Goal: Task Accomplishment & Management: Manage account settings

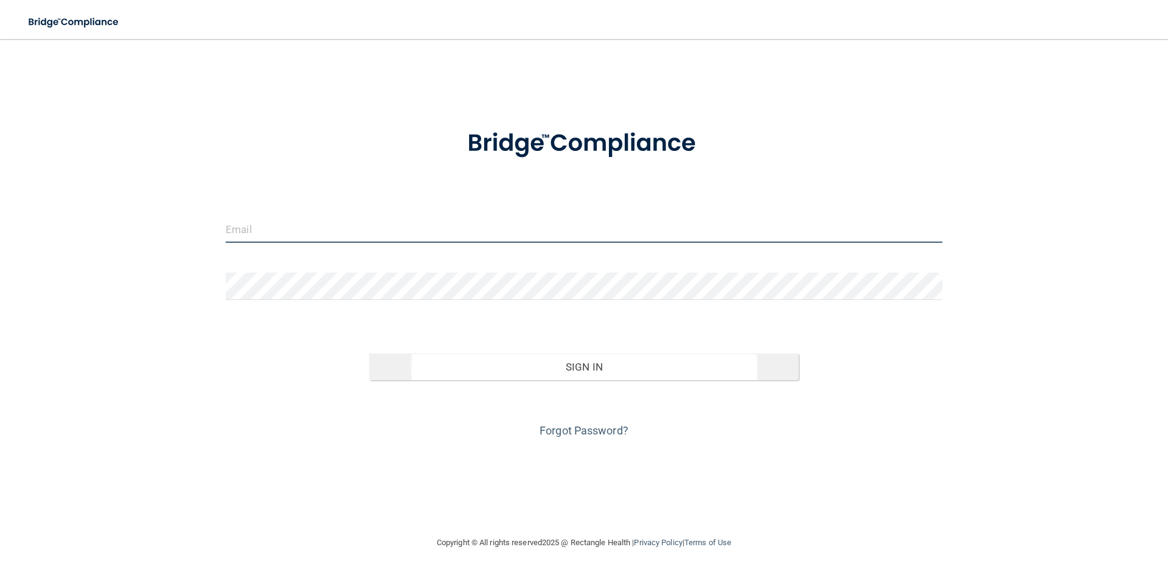
type input "[EMAIL_ADDRESS][DOMAIN_NAME]"
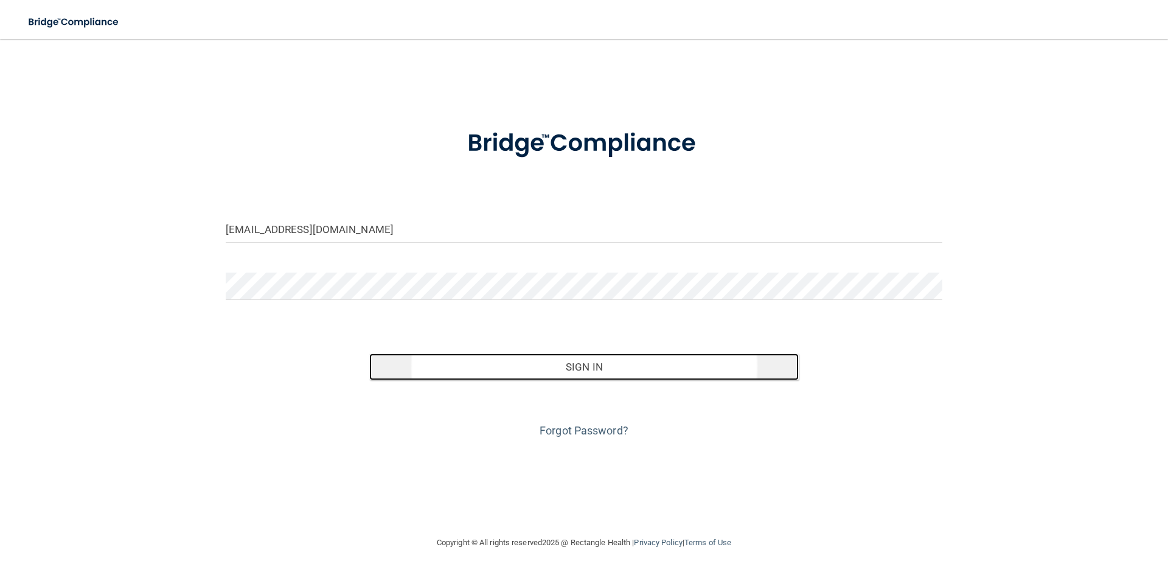
click at [578, 375] on button "Sign In" at bounding box center [584, 367] width 430 height 27
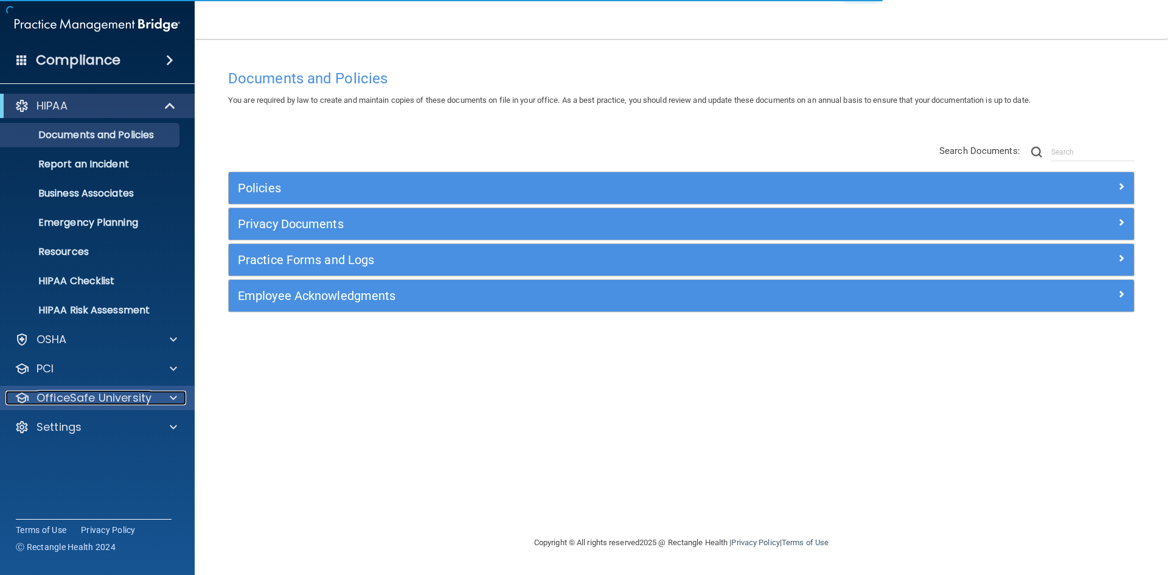
click at [96, 402] on p "OfficeSafe University" at bounding box center [94, 398] width 115 height 15
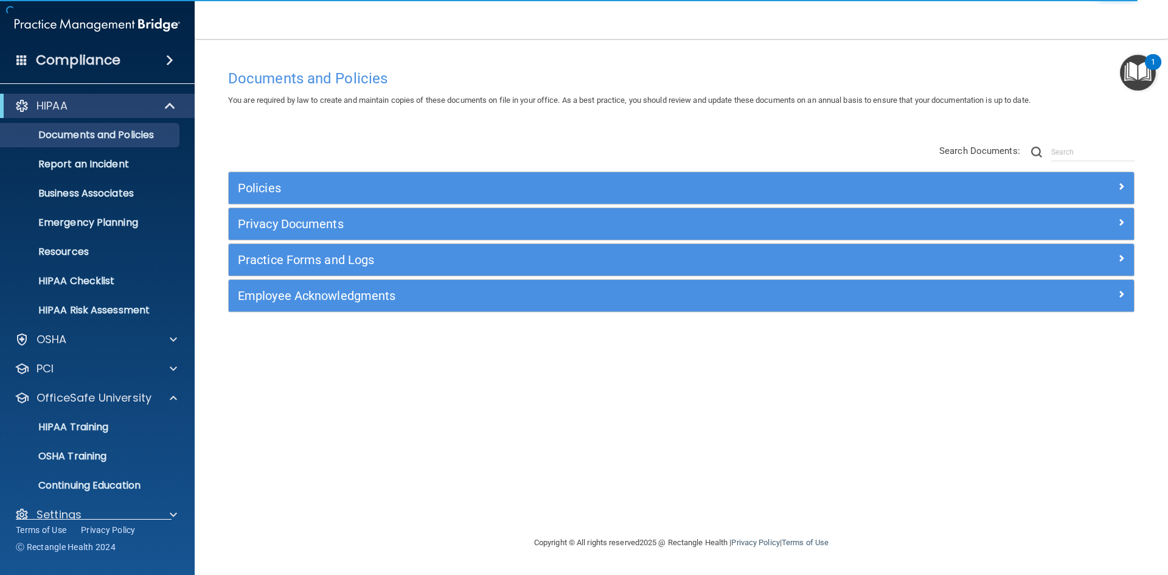
click at [332, 149] on div "Policies Select All (Unselect 0) Unselect All Print Selected (0) Acceptable Use…" at bounding box center [681, 229] width 925 height 194
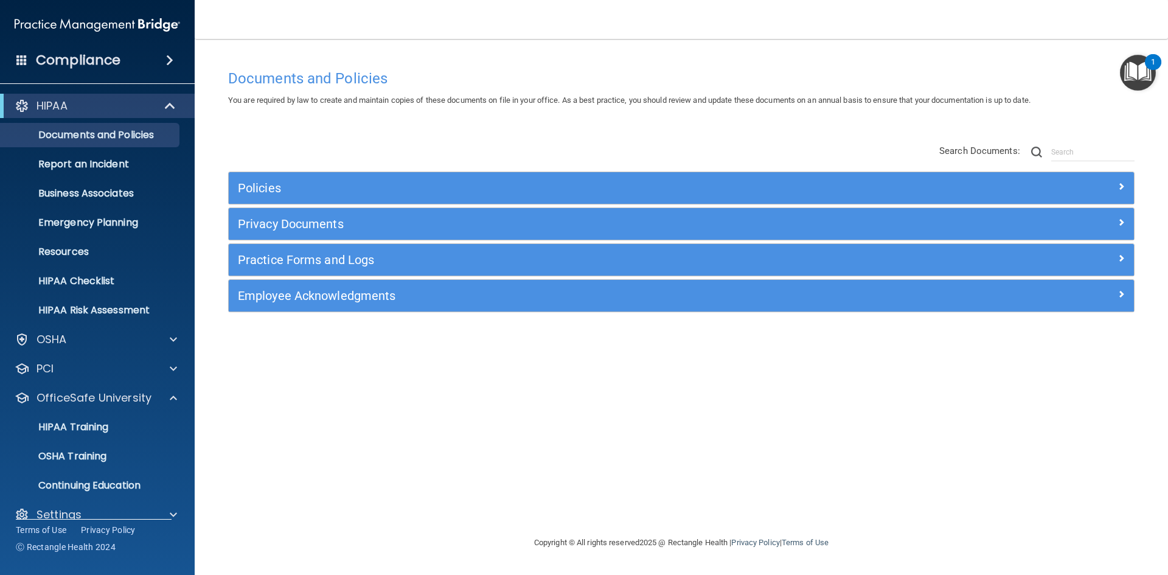
click at [464, 528] on div "Copyright © All rights reserved 2025 @ Rectangle Health | Privacy Policy | Term…" at bounding box center [681, 542] width 444 height 39
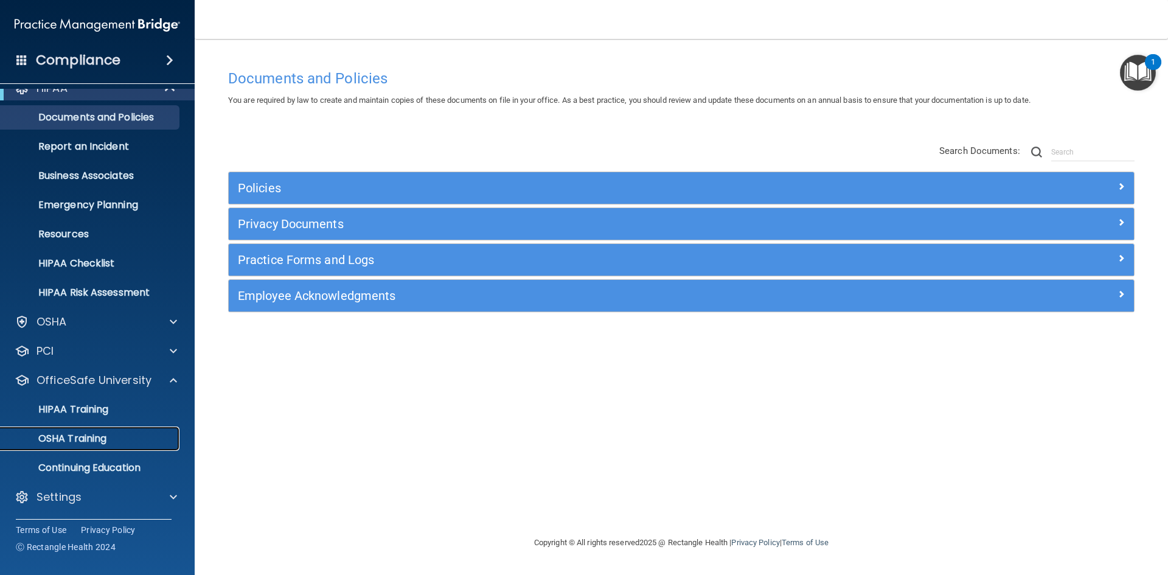
click at [80, 436] on p "OSHA Training" at bounding box center [57, 439] width 99 height 12
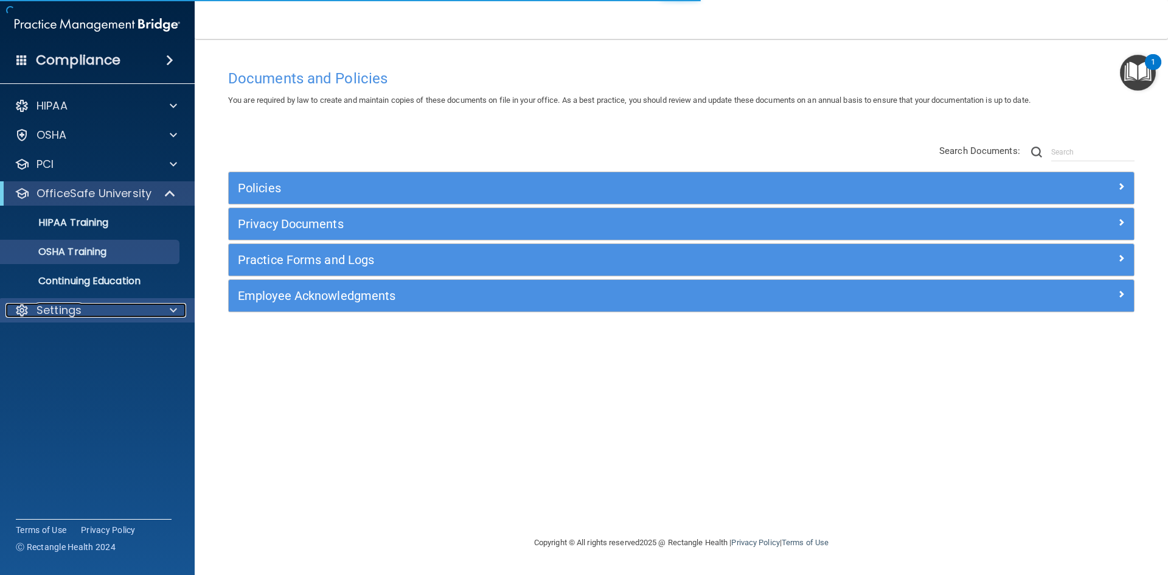
click at [69, 310] on p "Settings" at bounding box center [59, 310] width 45 height 15
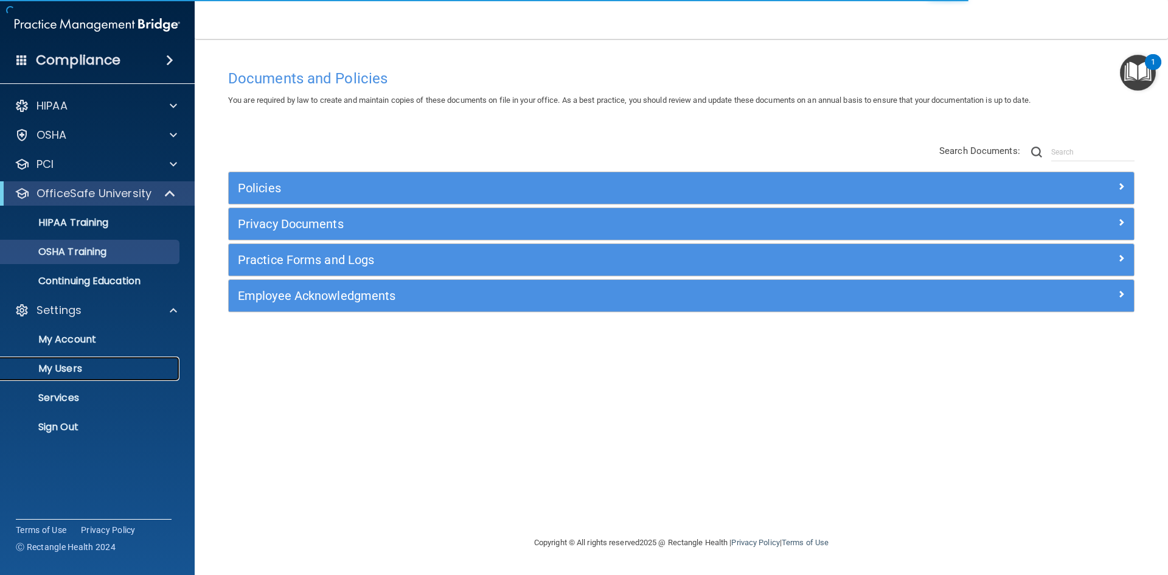
click at [63, 371] on p "My Users" at bounding box center [91, 369] width 166 height 12
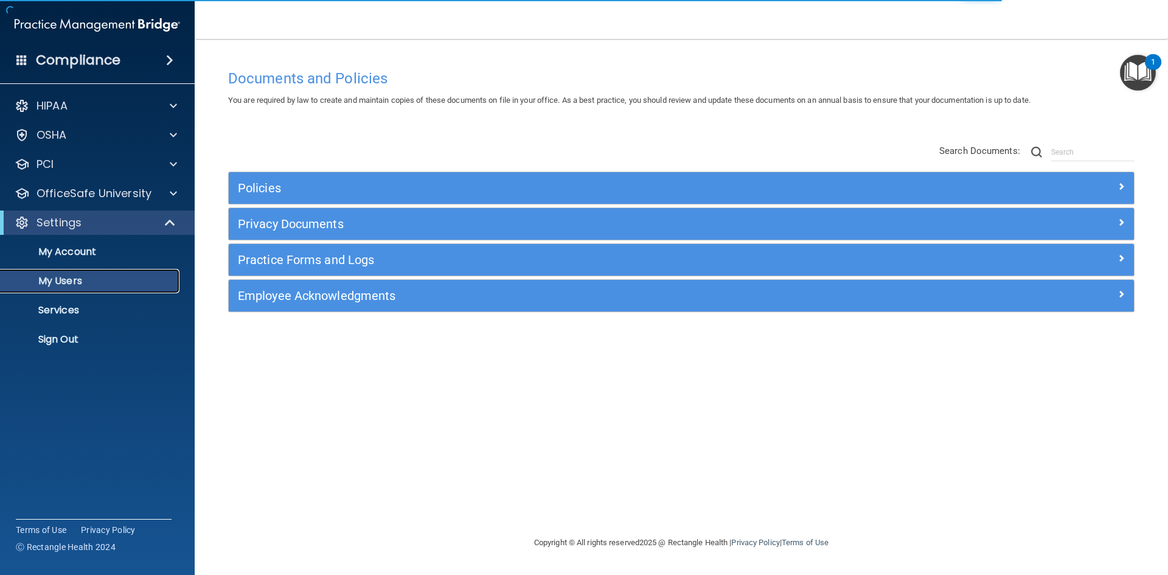
select select "20"
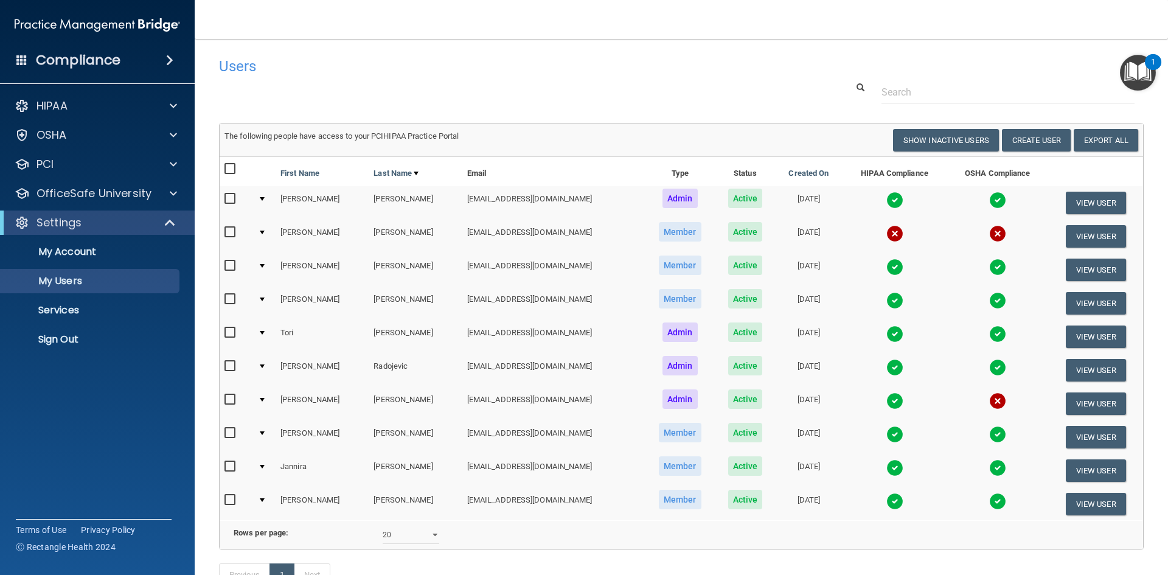
click at [231, 234] on input "checkbox" at bounding box center [232, 233] width 14 height 10
checkbox input "true"
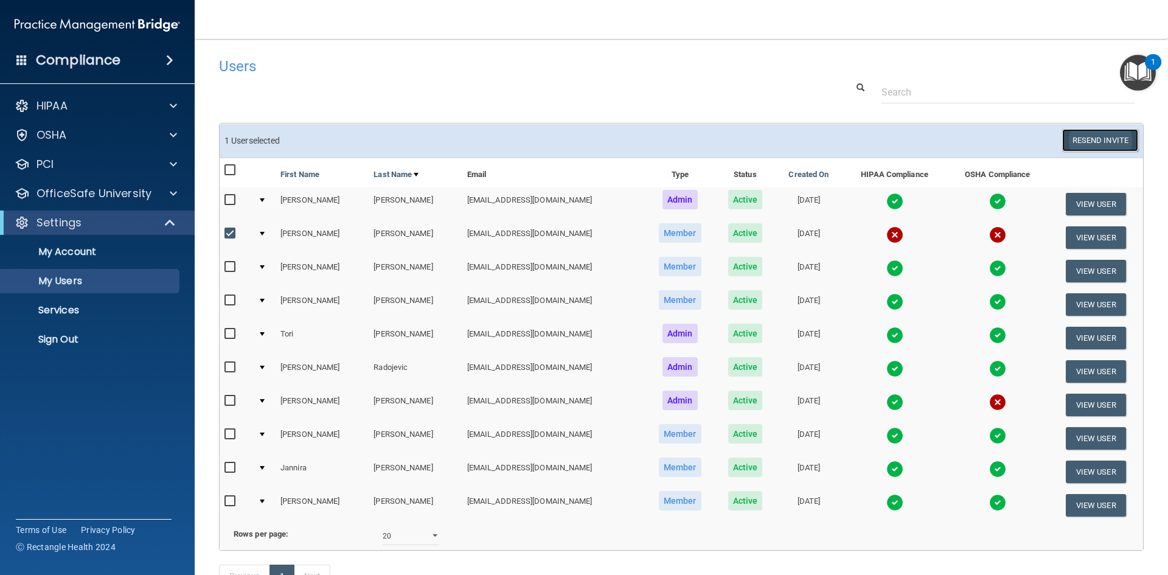
click at [1103, 136] on button "Resend Invite" at bounding box center [1100, 140] width 76 height 23
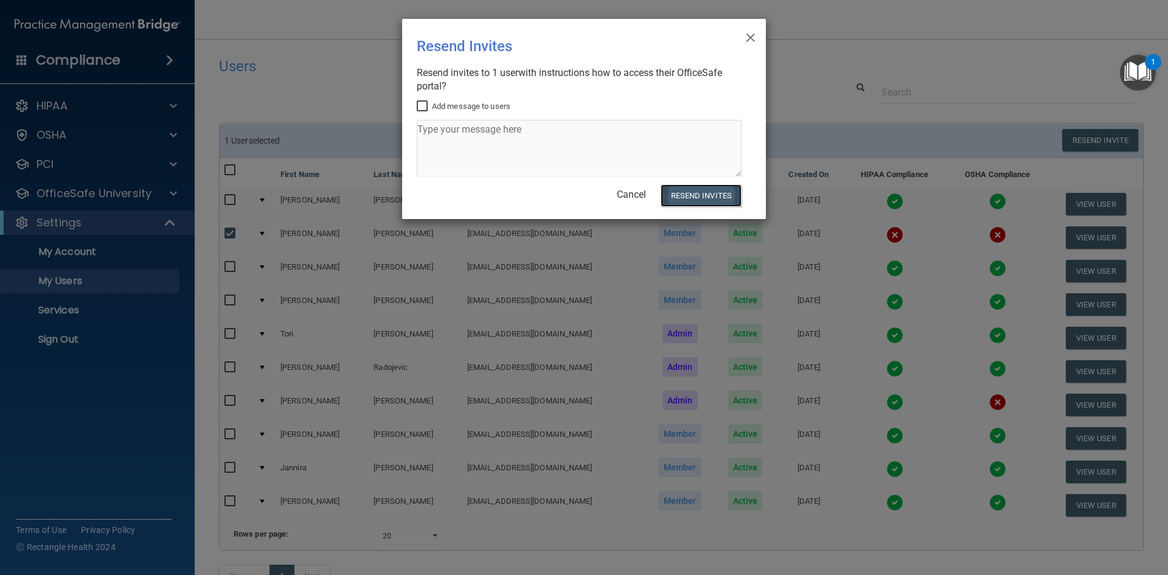
click at [701, 198] on button "Resend Invites" at bounding box center [701, 195] width 81 height 23
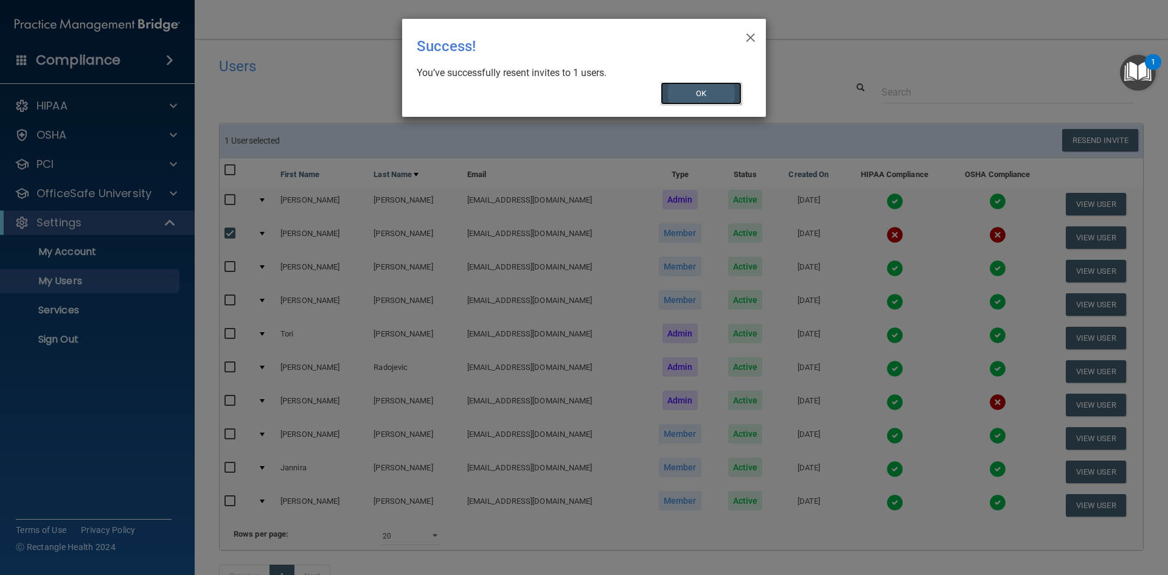
click at [707, 94] on button "OK" at bounding box center [702, 93] width 82 height 23
